Goal: Task Accomplishment & Management: Manage account settings

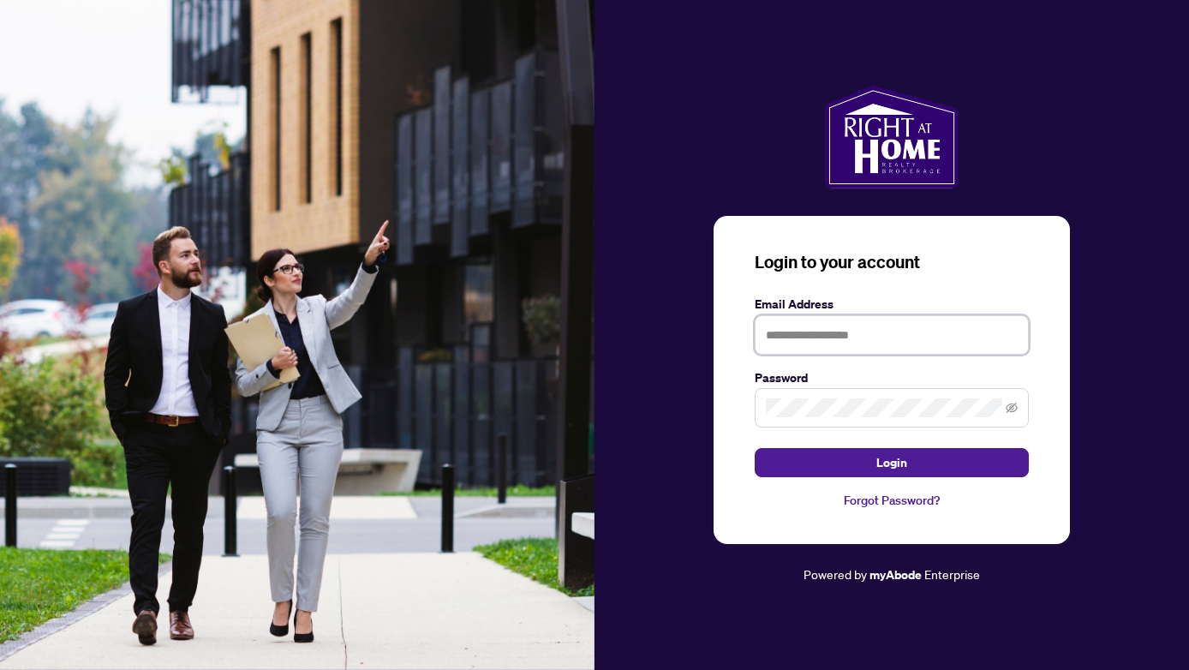
type input "**********"
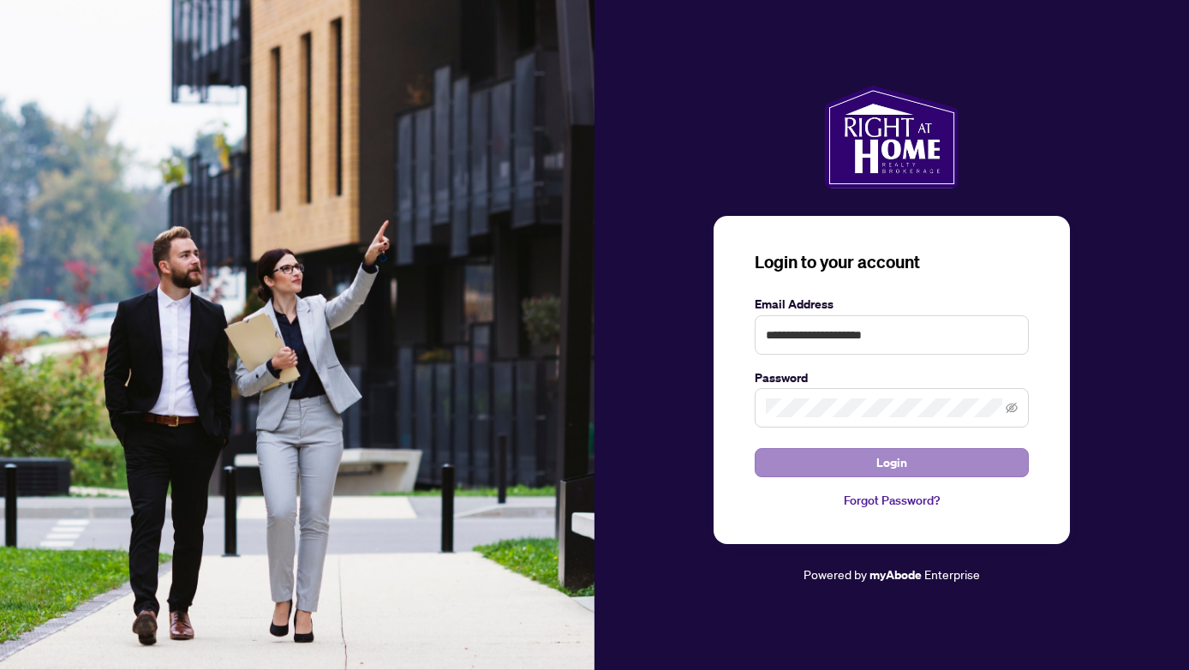
click at [894, 461] on span "Login" at bounding box center [891, 462] width 31 height 27
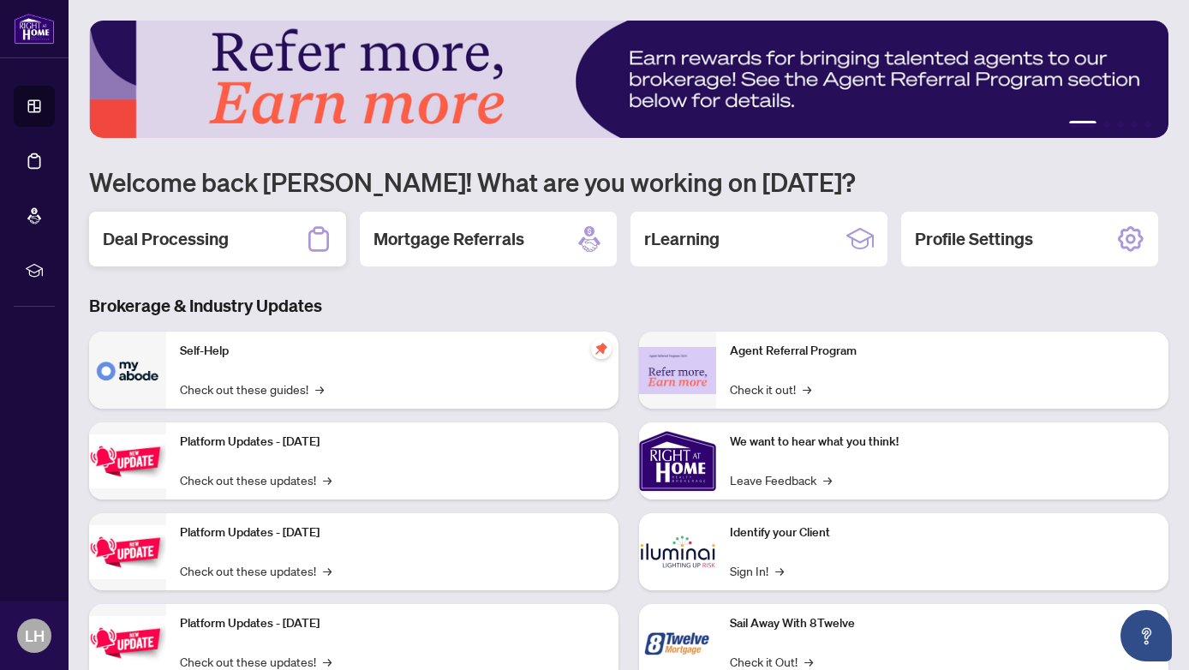
click at [165, 237] on h2 "Deal Processing" at bounding box center [166, 239] width 126 height 24
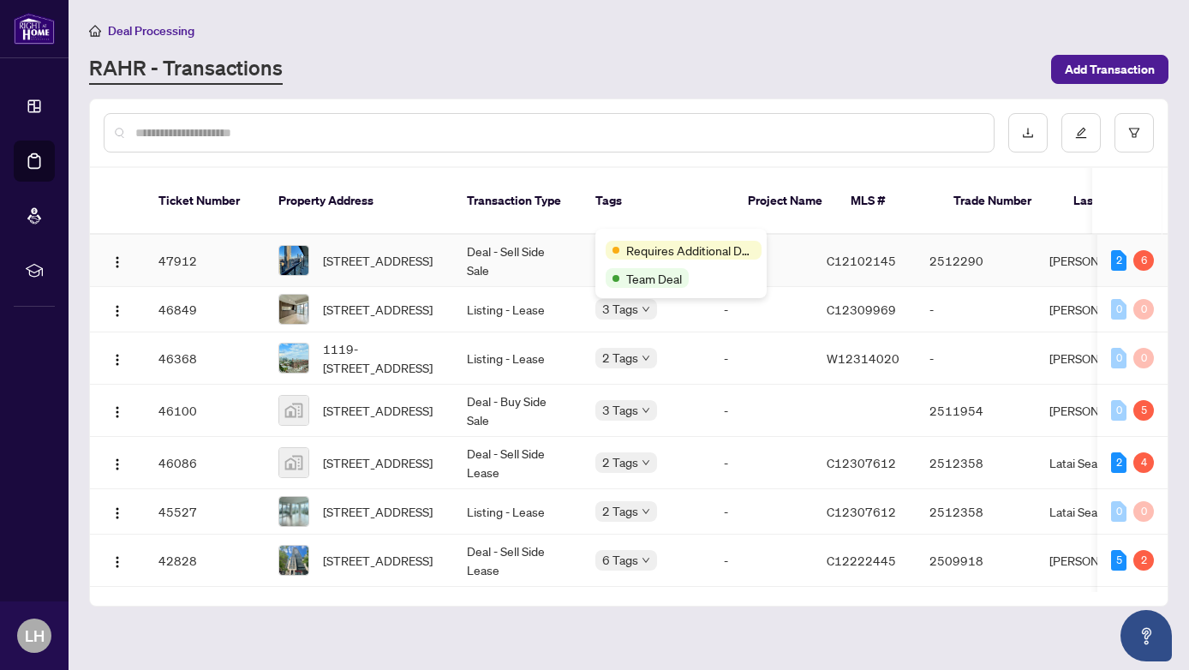
click at [623, 238] on div "Requires Additional Docs Team Deal" at bounding box center [680, 263] width 171 height 69
click at [771, 350] on td "-" at bounding box center [761, 358] width 103 height 52
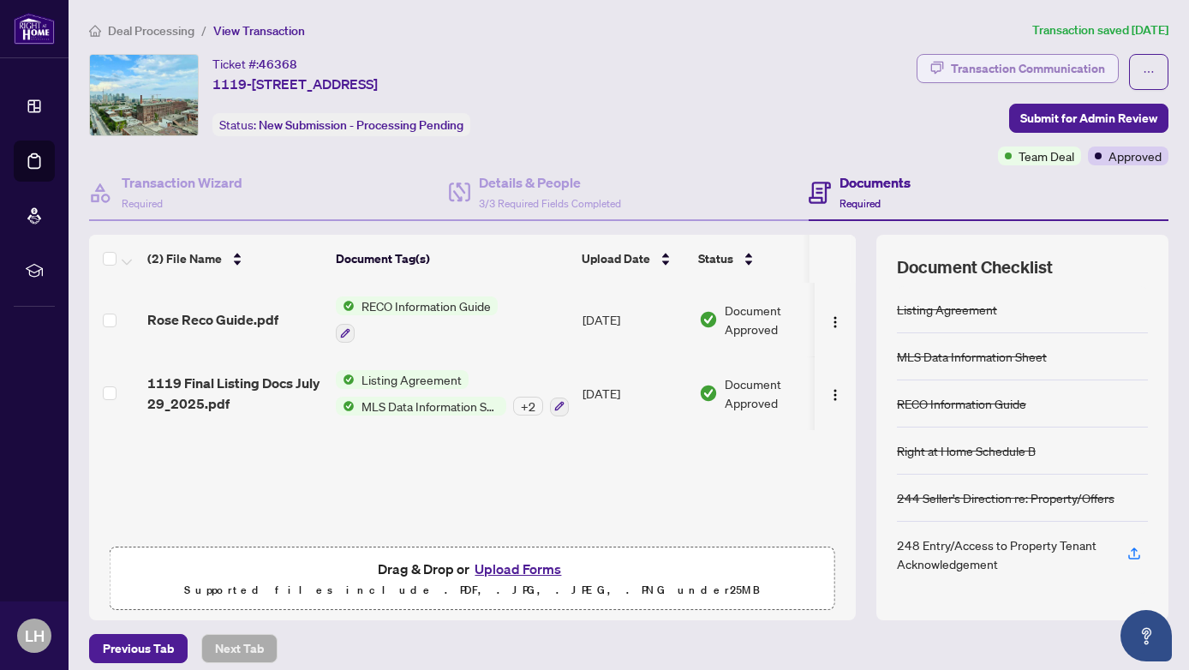
click at [990, 61] on div "Transaction Communication" at bounding box center [1028, 68] width 154 height 27
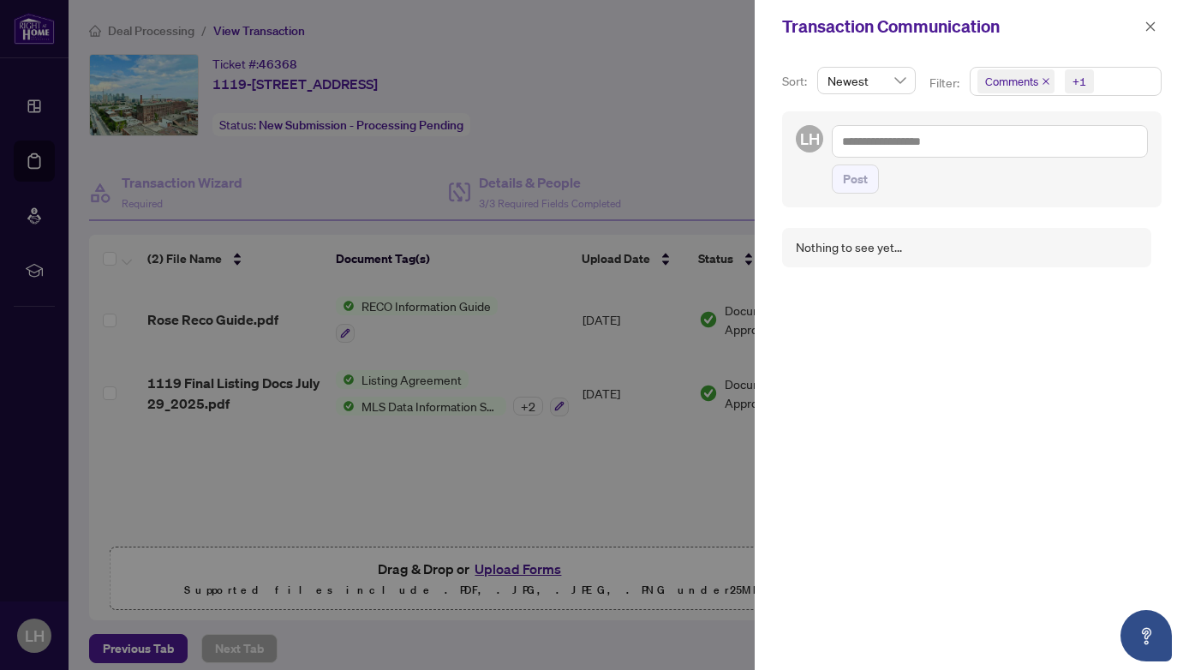
click at [628, 63] on div at bounding box center [594, 335] width 1189 height 670
click at [1147, 23] on icon "close" at bounding box center [1150, 25] width 9 height 9
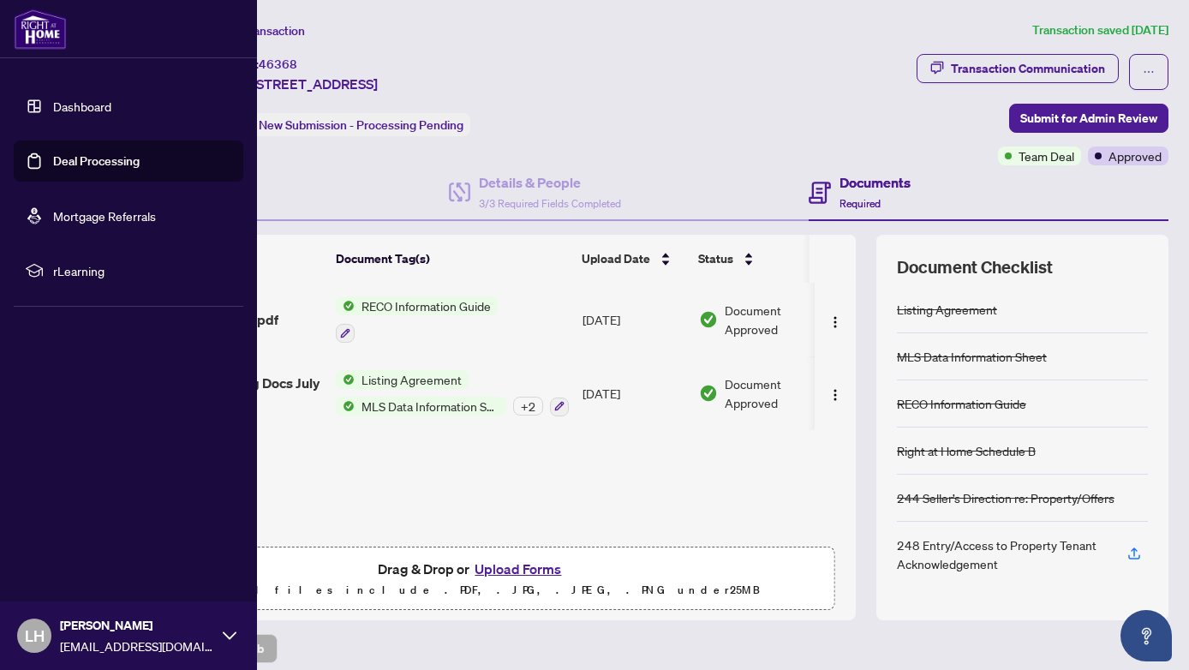
click at [77, 157] on link "Deal Processing" at bounding box center [96, 160] width 87 height 15
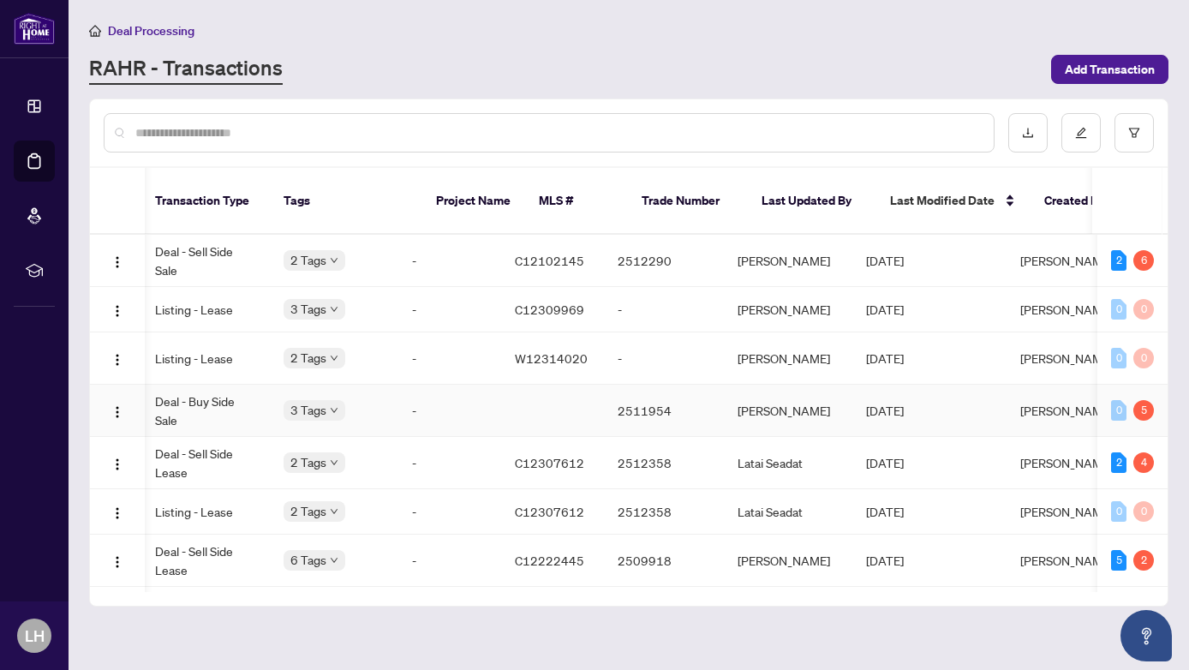
scroll to position [0, 152]
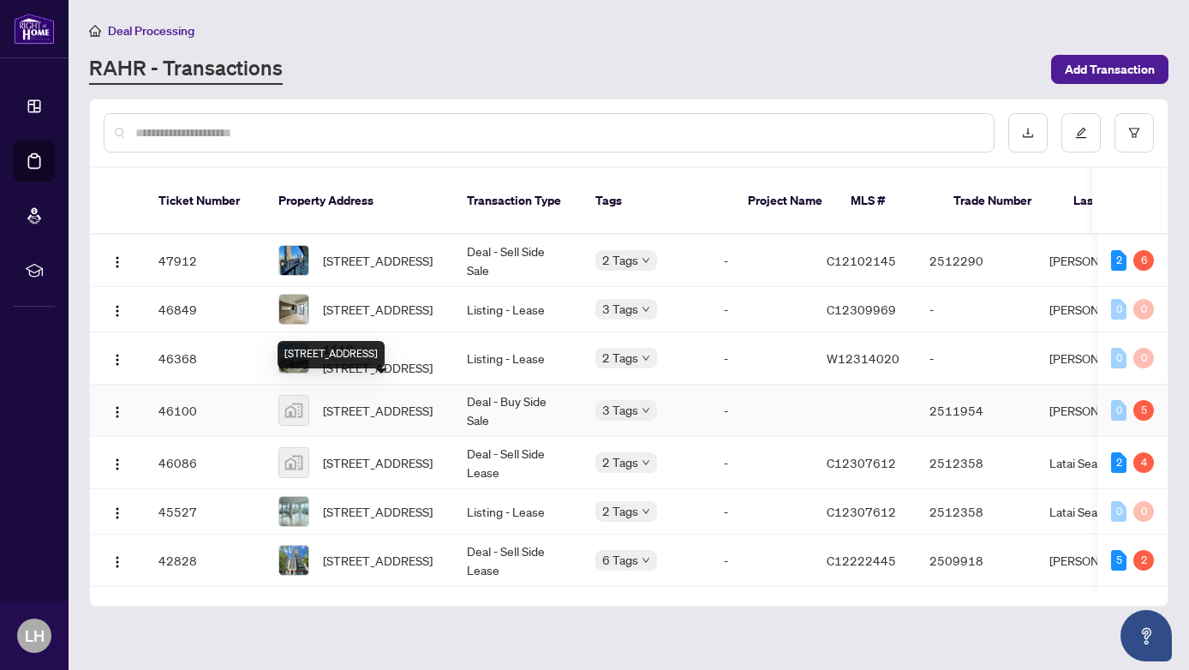
click at [358, 401] on span "[STREET_ADDRESS]" at bounding box center [378, 410] width 110 height 19
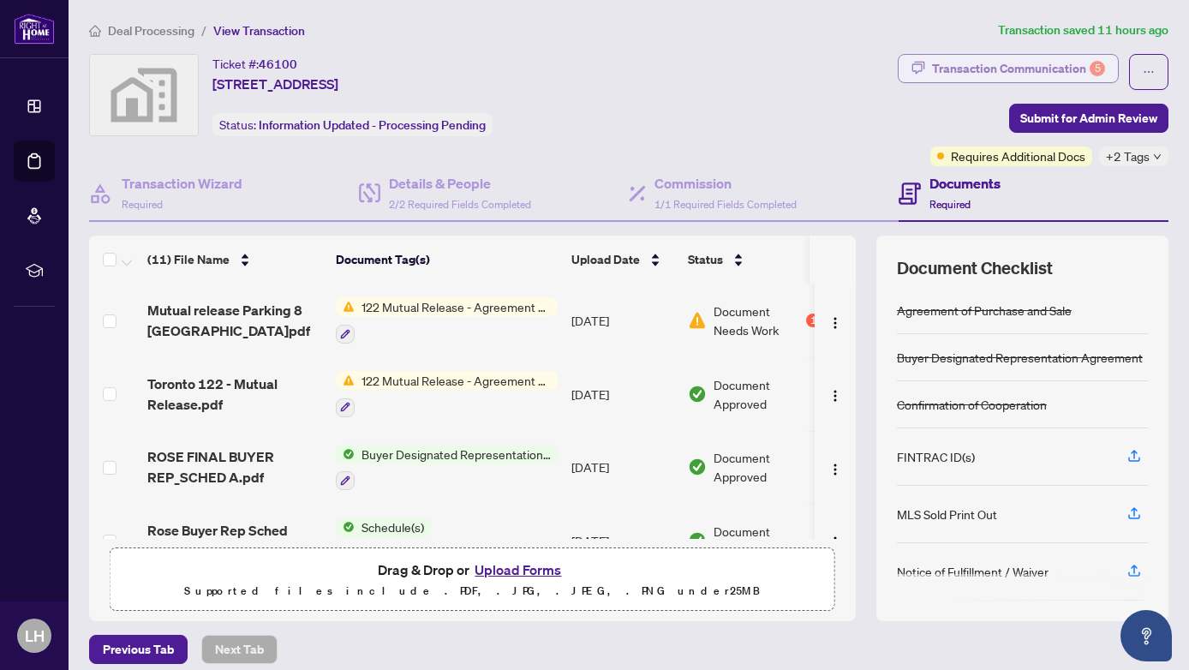
click at [994, 63] on div "Transaction Communication 5" at bounding box center [1018, 68] width 173 height 27
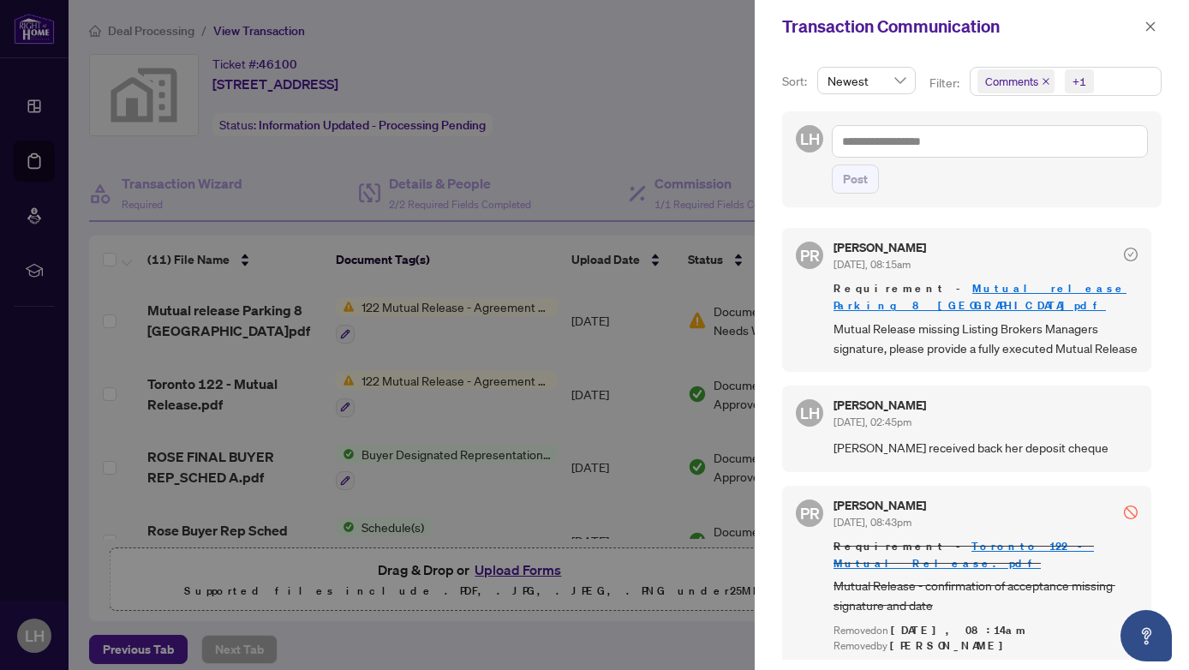
click at [541, 60] on div at bounding box center [594, 335] width 1189 height 670
click at [1149, 24] on icon "close" at bounding box center [1150, 27] width 12 height 12
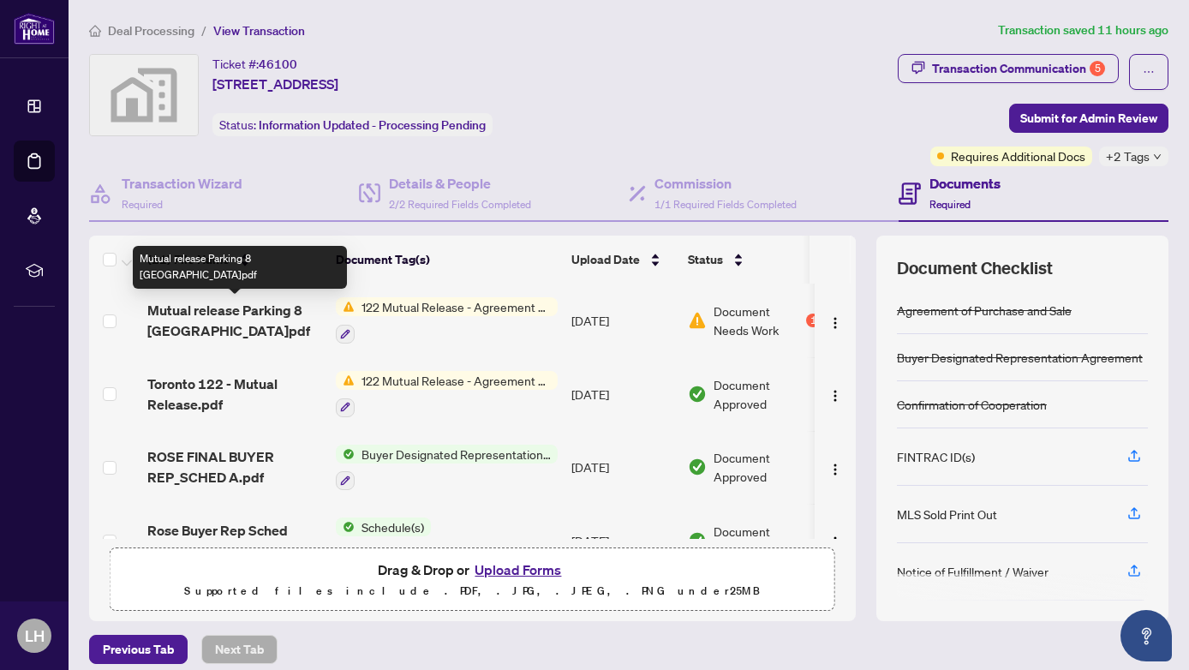
click at [212, 309] on span "Mutual release Parking 8 [GEOGRAPHIC_DATA]pdf" at bounding box center [234, 320] width 175 height 41
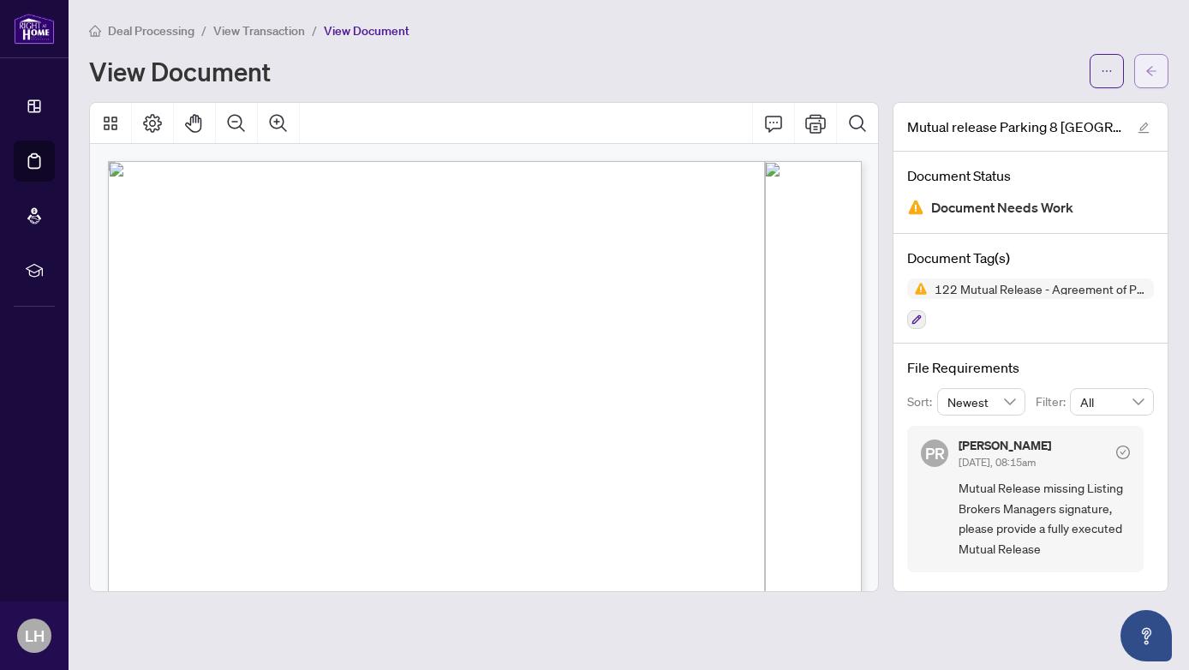
click at [1149, 63] on span "button" at bounding box center [1151, 70] width 12 height 27
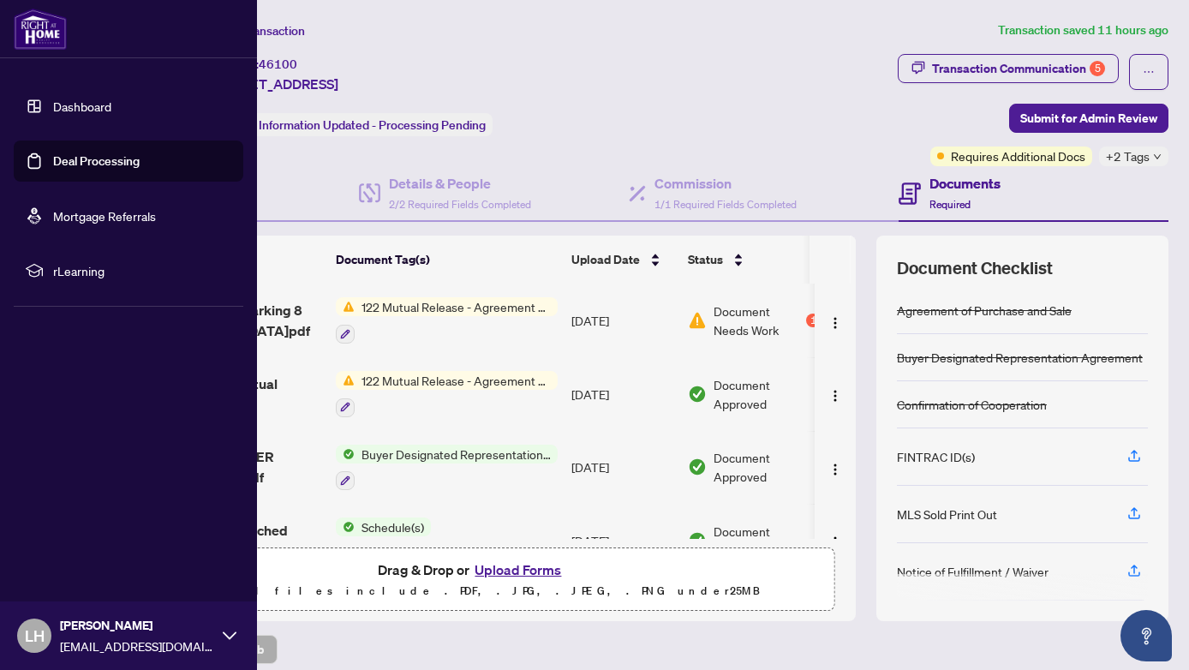
click at [90, 158] on link "Deal Processing" at bounding box center [96, 160] width 87 height 15
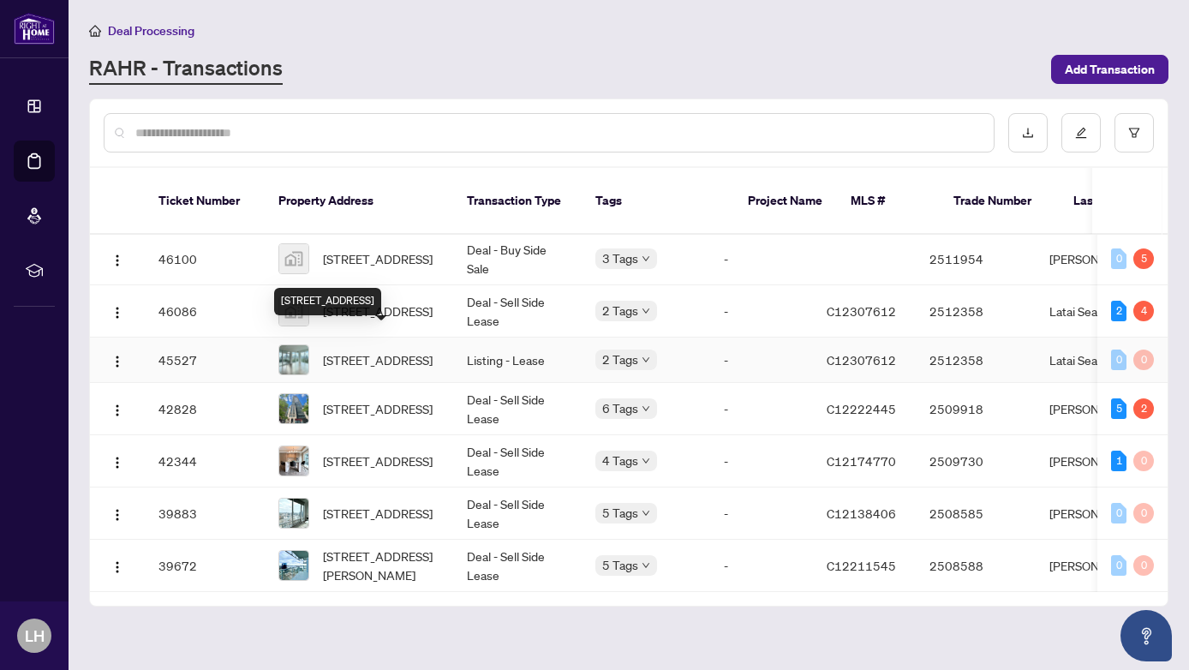
scroll to position [150, 0]
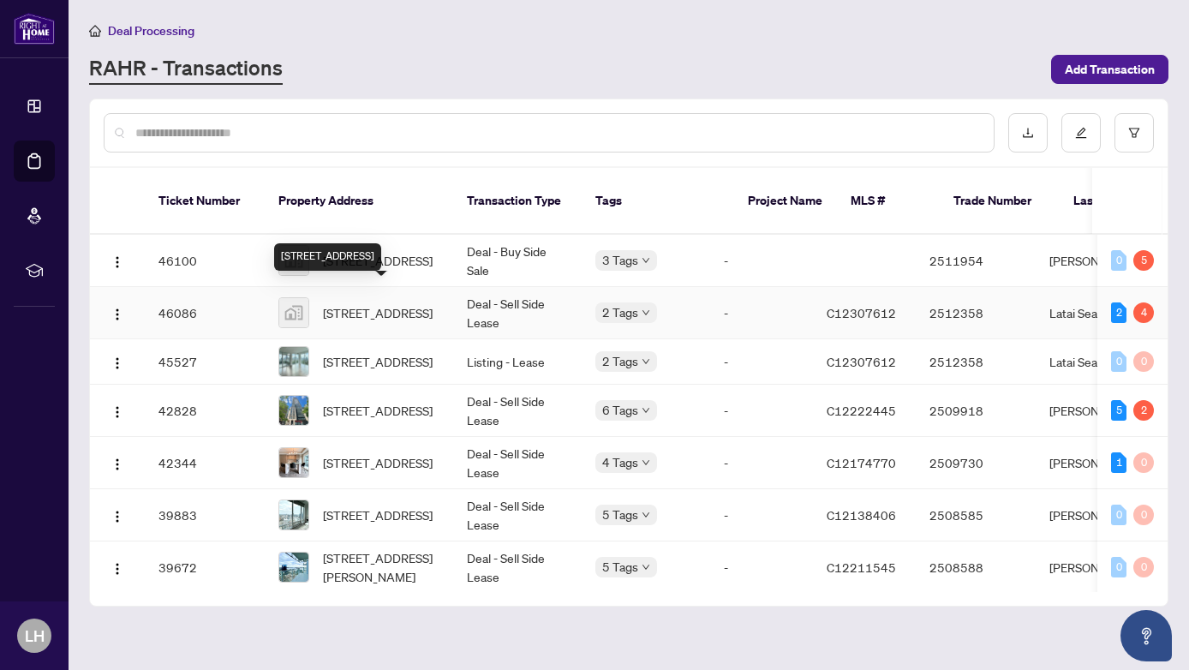
click at [369, 303] on span "[STREET_ADDRESS]" at bounding box center [378, 312] width 110 height 19
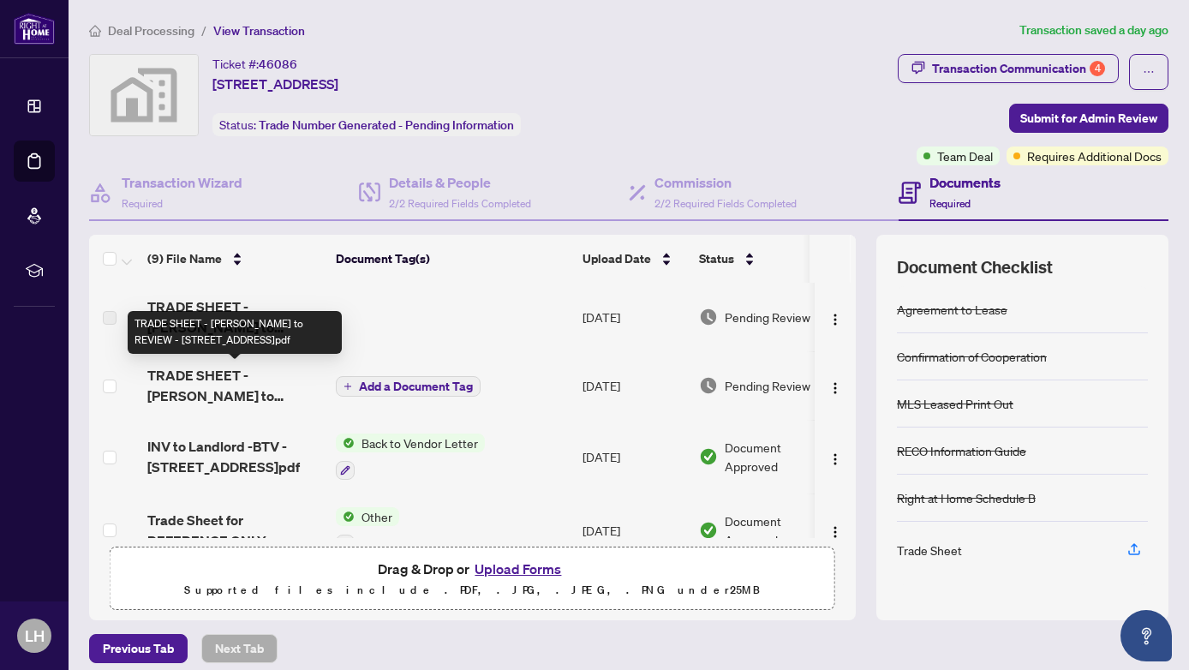
click at [221, 373] on span "TRADE SHEET - [PERSON_NAME] to REVIEW - [STREET_ADDRESS]pdf" at bounding box center [234, 385] width 175 height 41
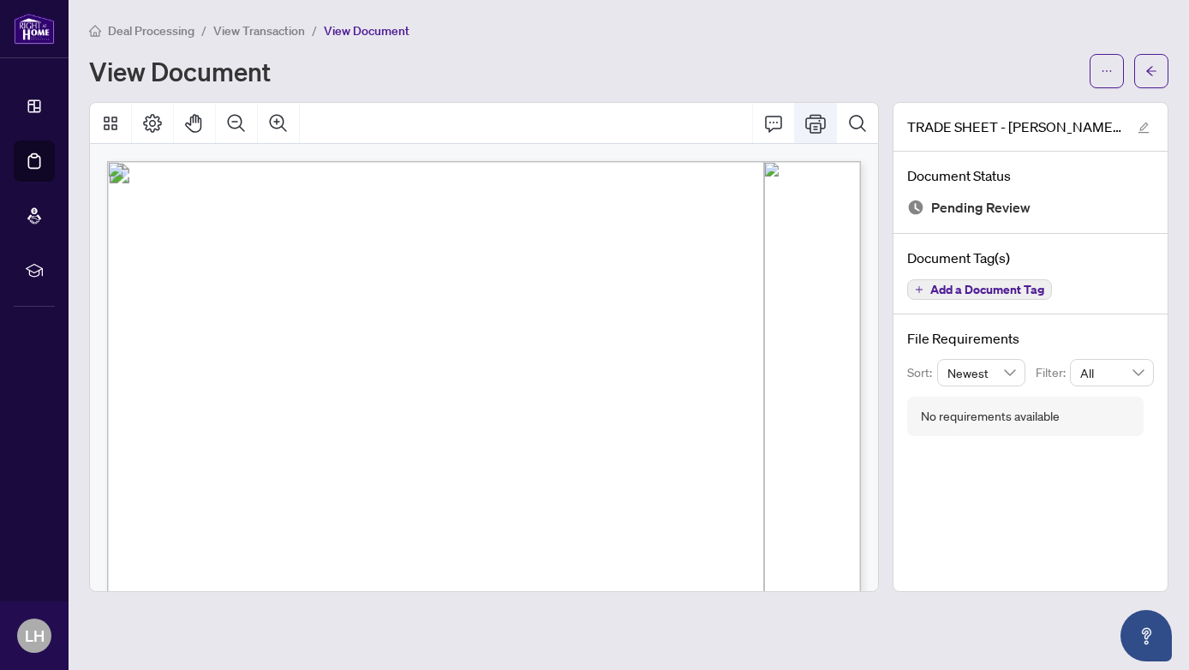
click at [813, 117] on icon "Print" at bounding box center [815, 123] width 21 height 19
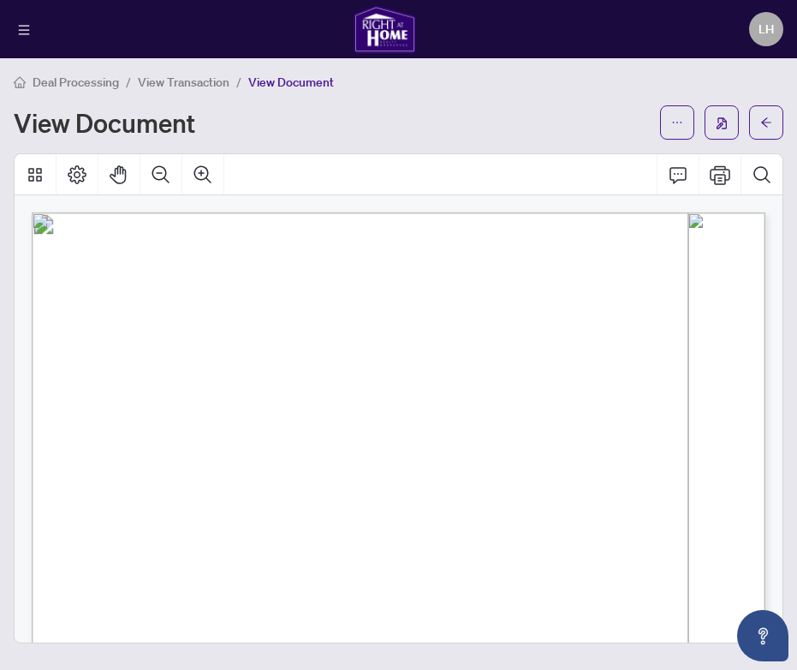
drag, startPoint x: 397, startPoint y: 420, endPoint x: 827, endPoint y: 155, distance: 504.9
click at [797, 155] on html "Dashboard Deal Processing Mortgage Referrals rLearning LH [PERSON_NAME] [EMAIL_…" at bounding box center [398, 335] width 797 height 670
drag, startPoint x: 444, startPoint y: 434, endPoint x: 523, endPoint y: 396, distance: 88.5
click at [523, 212] on p "Right at Home Realty 2512358 [STREET_ADDRESS] Property: Type: RESIDENTIAL Class…" at bounding box center [546, 212] width 1028 height 0
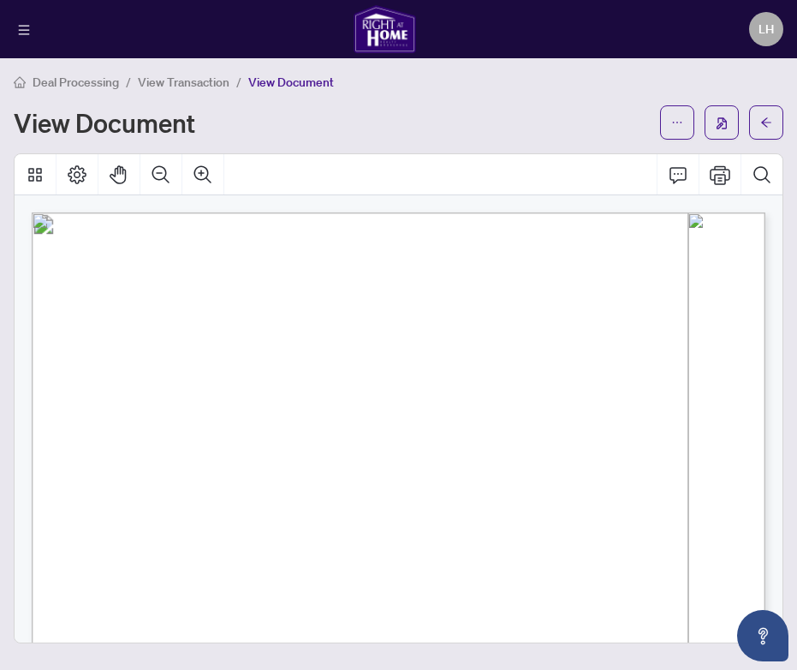
click at [721, 116] on span "button" at bounding box center [722, 122] width 10 height 27
